Goal: Information Seeking & Learning: Learn about a topic

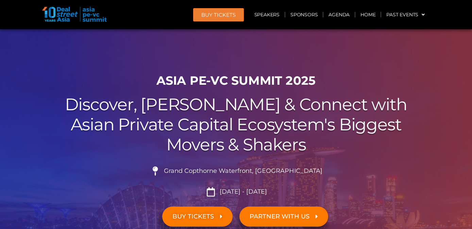
scroll to position [33, 0]
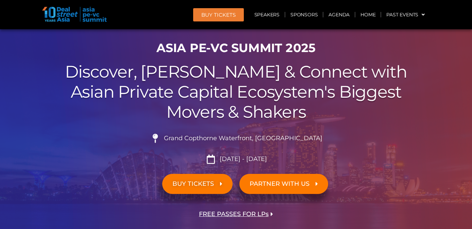
click at [194, 88] on h2 "Discover, Learn & Connect with Asian Private Capital Ecosystem's Biggest Movers…" at bounding box center [236, 92] width 381 height 60
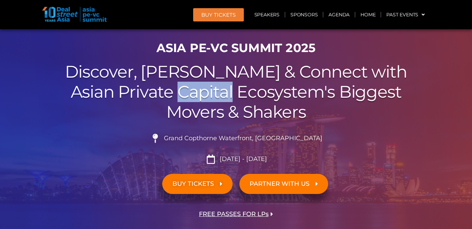
click at [194, 88] on h2 "Discover, Learn & Connect with Asian Private Capital Ecosystem's Biggest Movers…" at bounding box center [236, 92] width 381 height 60
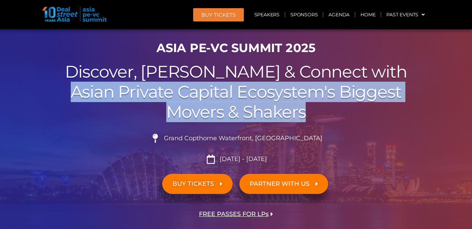
click at [194, 88] on h2 "Discover, Learn & Connect with Asian Private Capital Ecosystem's Biggest Movers…" at bounding box center [236, 92] width 381 height 60
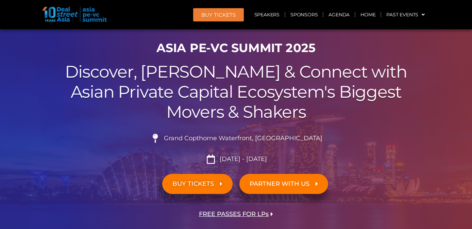
click at [195, 92] on h2 "Discover, Learn & Connect with Asian Private Capital Ecosystem's Biggest Movers…" at bounding box center [236, 92] width 381 height 60
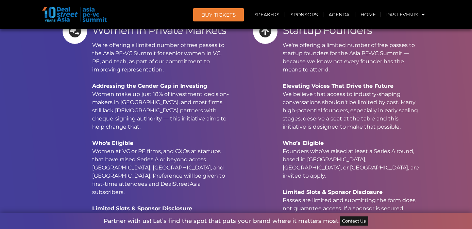
scroll to position [6595, 0]
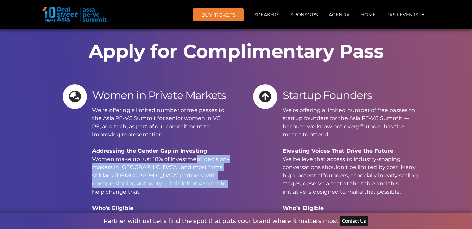
drag, startPoint x: 186, startPoint y: 48, endPoint x: 186, endPoint y: 71, distance: 22.8
click at [186, 106] on p "We're offering a limited number of free passes to the Asia PE-VC Summit for sen…" at bounding box center [161, 208] width 138 height 204
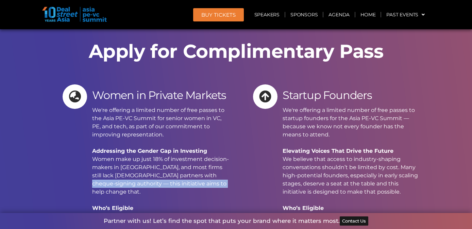
drag, startPoint x: 186, startPoint y: 71, endPoint x: 186, endPoint y: 65, distance: 6.5
click at [186, 106] on p "We're offering a limited number of free passes to the Asia PE-VC Summit for sen…" at bounding box center [161, 208] width 138 height 204
drag, startPoint x: 125, startPoint y: 77, endPoint x: 116, endPoint y: 59, distance: 19.3
click at [116, 106] on p "We're offering a limited number of free passes to the Asia PE-VC Summit for sen…" at bounding box center [161, 208] width 138 height 204
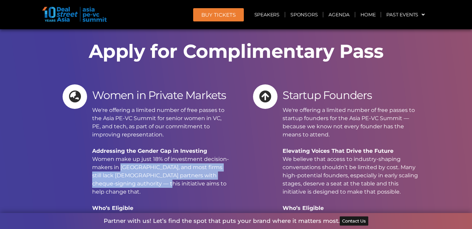
click at [116, 106] on p "We're offering a limited number of free passes to the Asia PE-VC Summit for sen…" at bounding box center [161, 208] width 138 height 204
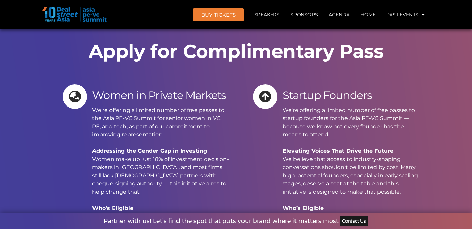
click at [116, 106] on p "We're offering a limited number of free passes to the Asia PE-VC Summit for sen…" at bounding box center [161, 208] width 138 height 204
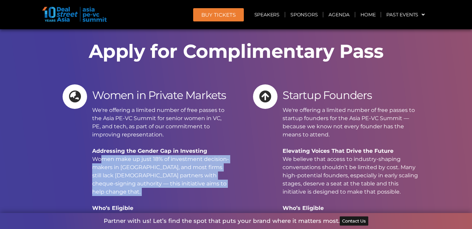
click at [116, 106] on p "We're offering a limited number of free passes to the Asia PE-VC Summit for sen…" at bounding box center [161, 208] width 138 height 204
click at [123, 106] on p "We're offering a limited number of free passes to the Asia PE-VC Summit for sen…" at bounding box center [161, 208] width 138 height 204
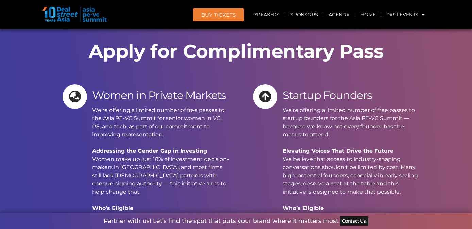
click at [136, 106] on p "We're offering a limited number of free passes to the Asia PE-VC Summit for sen…" at bounding box center [161, 208] width 138 height 204
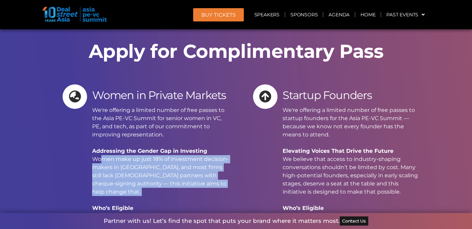
click at [136, 106] on p "We're offering a limited number of free passes to the Asia PE-VC Summit for sen…" at bounding box center [161, 208] width 138 height 204
click at [137, 106] on p "We're offering a limited number of free passes to the Asia PE-VC Summit for sen…" at bounding box center [161, 208] width 138 height 204
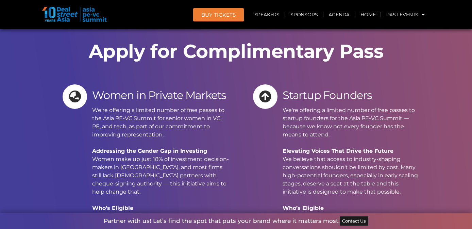
click at [135, 106] on p "We're offering a limited number of free passes to the Asia PE-VC Summit for sen…" at bounding box center [161, 208] width 138 height 204
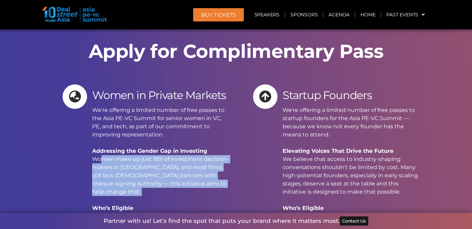
click at [135, 106] on p "We're offering a limited number of free passes to the Asia PE-VC Summit for sen…" at bounding box center [161, 208] width 138 height 204
click at [139, 106] on p "We're offering a limited number of free passes to the Asia PE-VC Summit for sen…" at bounding box center [161, 208] width 138 height 204
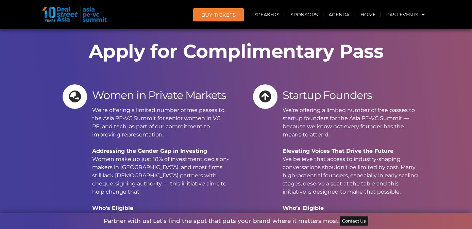
scroll to position [6521, 0]
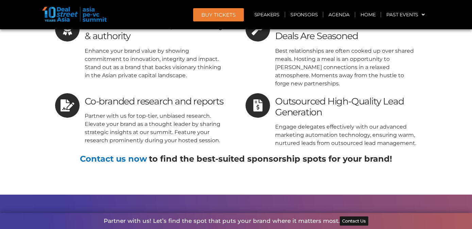
scroll to position [6361, 0]
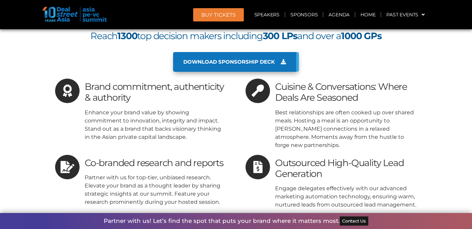
click at [130, 173] on p "Partner with us for top-tier, unbiased research. Elevate your brand as a though…" at bounding box center [156, 189] width 142 height 33
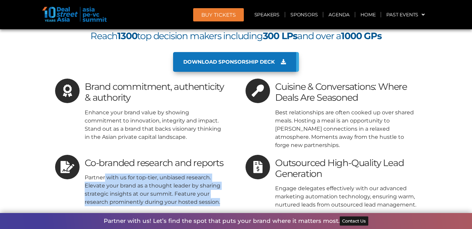
click at [130, 173] on p "Partner with us for top-tier, unbiased research. Elevate your brand as a though…" at bounding box center [156, 189] width 142 height 33
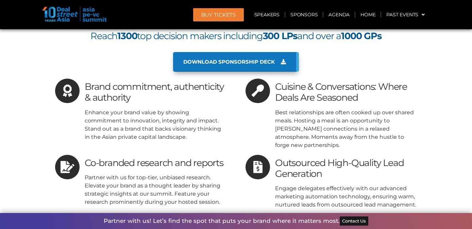
click at [131, 173] on p "Partner with us for top-tier, unbiased research. Elevate your brand as a though…" at bounding box center [156, 189] width 142 height 33
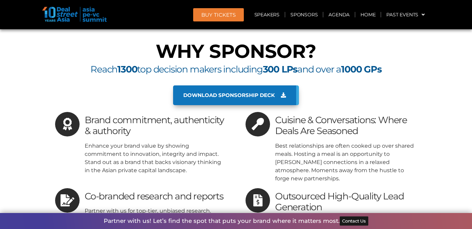
scroll to position [6316, 0]
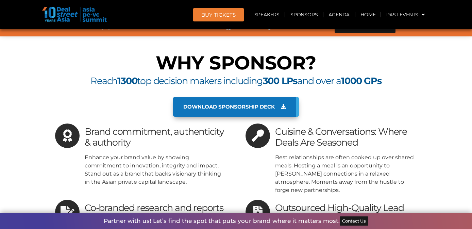
click at [128, 153] on p "Enhance your brand value by showing commitment to innovation, integrity and imp…" at bounding box center [156, 169] width 142 height 33
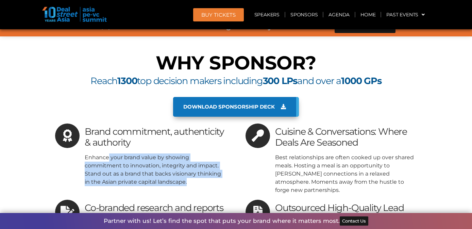
click at [128, 153] on p "Enhance your brand value by showing commitment to innovation, integrity and imp…" at bounding box center [156, 169] width 142 height 33
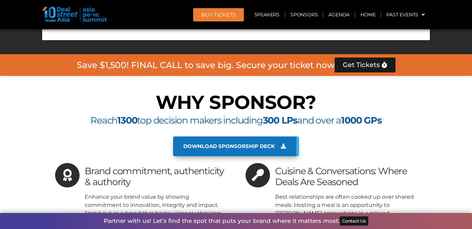
scroll to position [6227, 0]
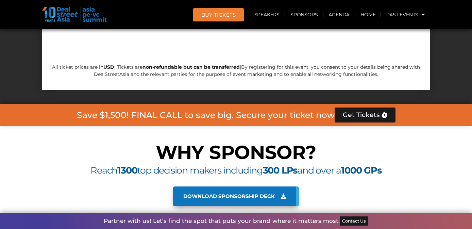
click at [128, 164] on b "1300" at bounding box center [127, 169] width 20 height 11
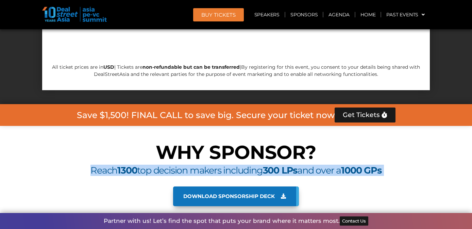
click at [128, 164] on b "1300" at bounding box center [127, 169] width 20 height 11
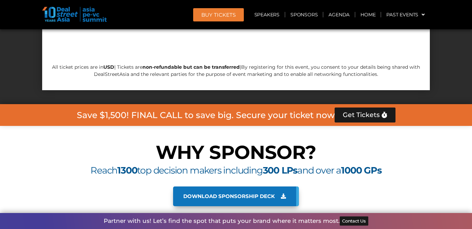
click at [135, 164] on span "Reach 1300 top decision makers including 300 LPs and over a 1000 GPs" at bounding box center [235, 169] width 291 height 11
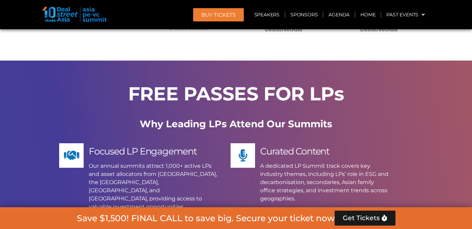
scroll to position [5152, 0]
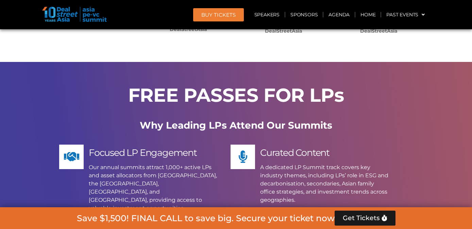
click at [130, 163] on p "Our annual summits attract 1,000+ active LPs and asset allocators from [GEOGRAP…" at bounding box center [153, 187] width 128 height 49
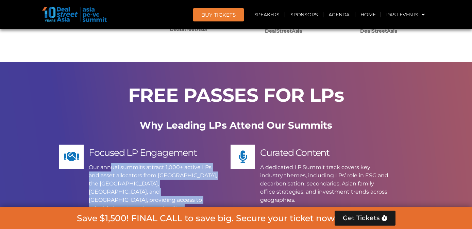
click at [130, 163] on p "Our annual summits attract 1,000+ active LPs and asset allocators from [GEOGRAP…" at bounding box center [153, 187] width 128 height 49
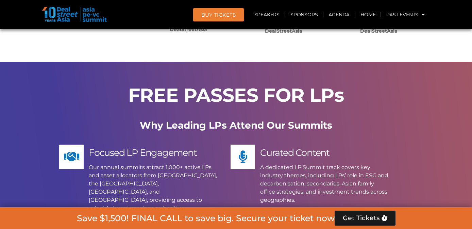
click at [139, 163] on p "Our annual summits attract 1,000+ active LPs and asset allocators from [GEOGRAP…" at bounding box center [153, 187] width 128 height 49
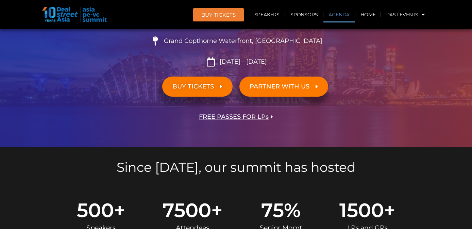
scroll to position [0, 0]
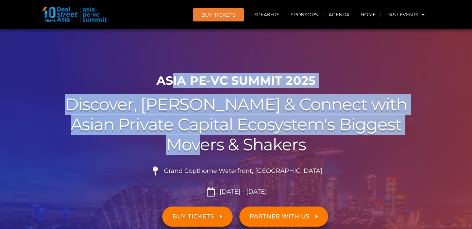
drag, startPoint x: 174, startPoint y: 87, endPoint x: 198, endPoint y: 145, distance: 63.1
click at [198, 145] on div "ASIA PE-VC Summit 2025 Discover, Learn & Connect with Asian Private Capital Eco…" at bounding box center [235, 173] width 387 height 207
click at [198, 145] on h2 "Discover, Learn & Connect with Asian Private Capital Ecosystem's Biggest Movers…" at bounding box center [236, 124] width 381 height 60
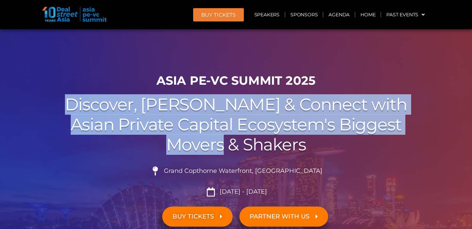
drag, startPoint x: 198, startPoint y: 145, endPoint x: 174, endPoint y: 105, distance: 46.9
click at [174, 105] on h2 "Discover, Learn & Connect with Asian Private Capital Ecosystem's Biggest Movers…" at bounding box center [236, 124] width 381 height 60
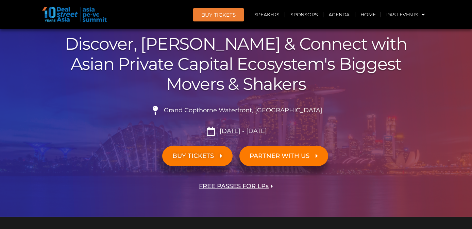
scroll to position [70, 0]
